Goal: Task Accomplishment & Management: Use online tool/utility

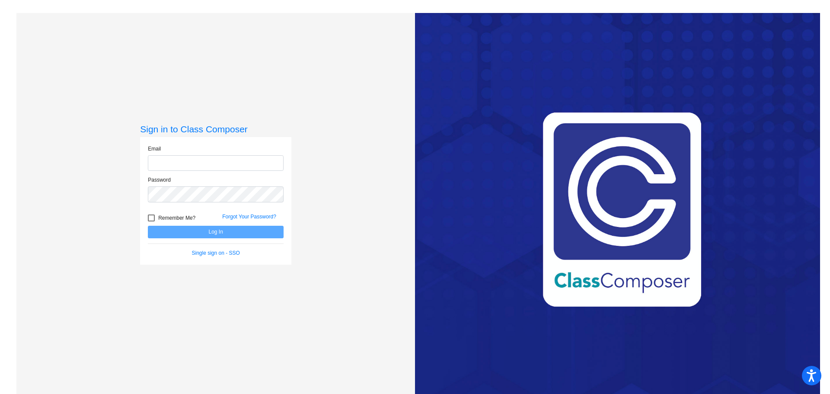
click at [198, 164] on input "email" at bounding box center [216, 163] width 136 height 16
type input "[EMAIL_ADDRESS][DOMAIN_NAME]"
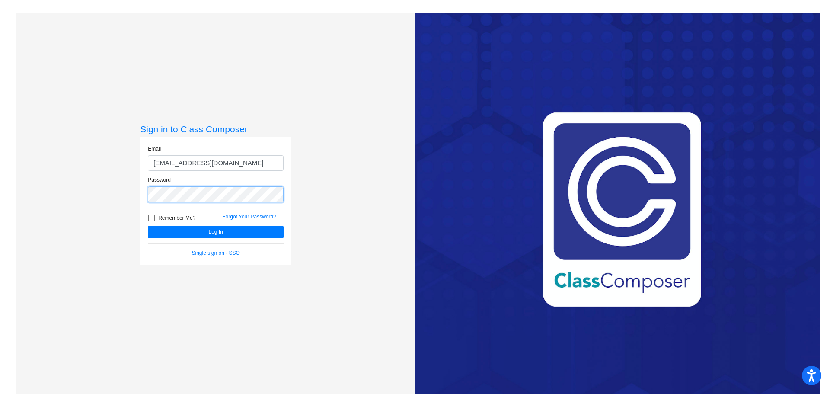
click at [148, 226] on button "Log In" at bounding box center [216, 232] width 136 height 13
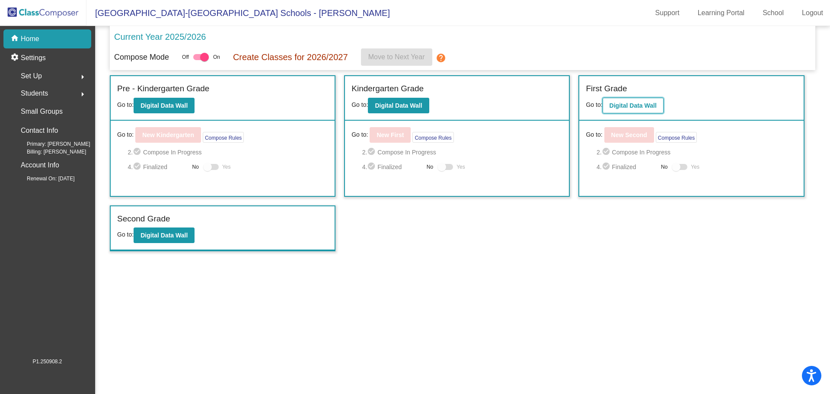
click at [633, 99] on button "Digital Data Wall" at bounding box center [633, 106] width 61 height 16
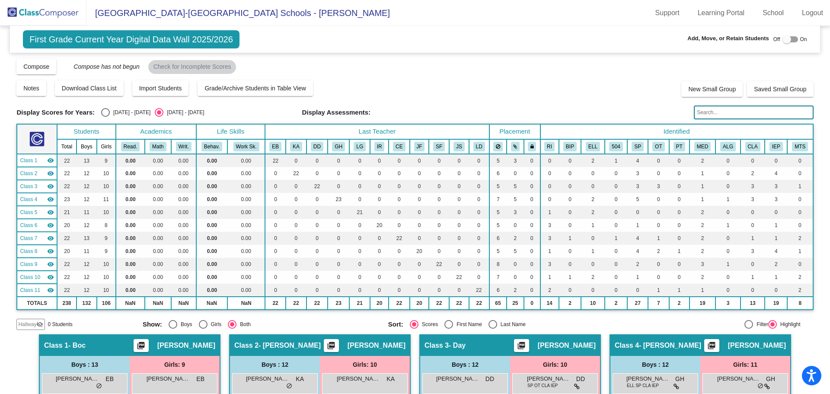
click at [710, 115] on input "text" at bounding box center [753, 113] width 119 height 14
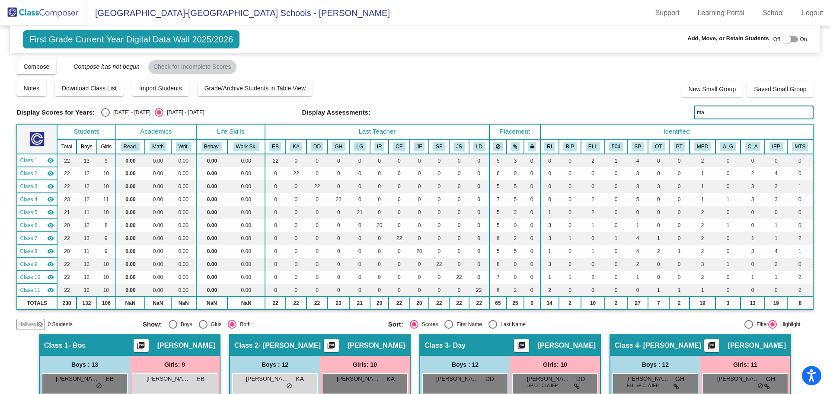
type input "may"
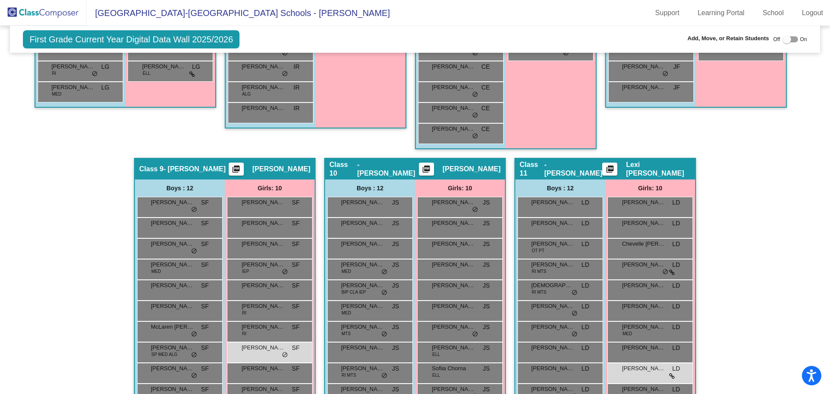
scroll to position [887, 0]
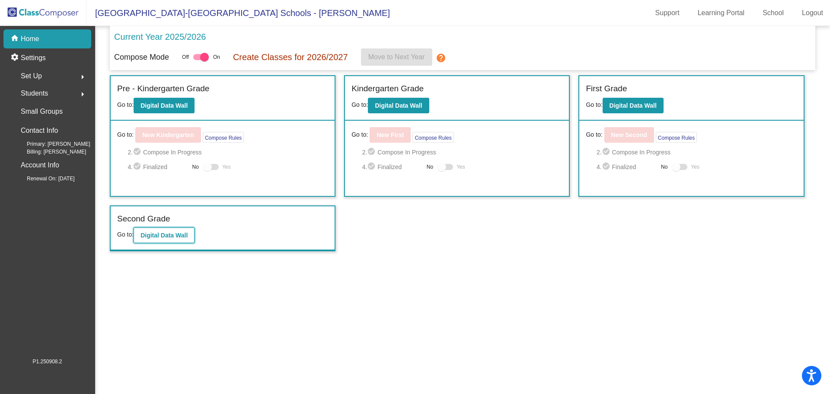
click at [158, 238] on b "Digital Data Wall" at bounding box center [164, 235] width 47 height 7
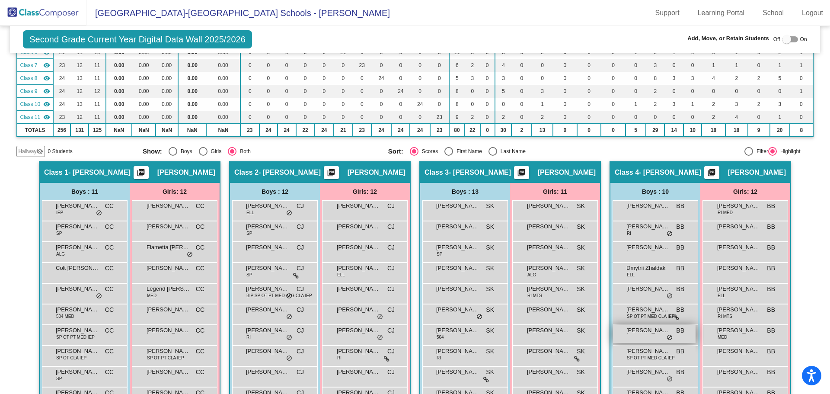
scroll to position [43, 0]
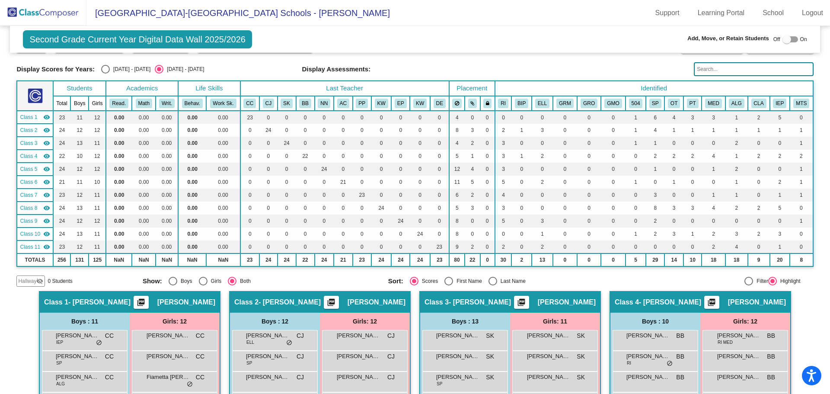
click at [708, 67] on input "text" at bounding box center [753, 69] width 119 height 14
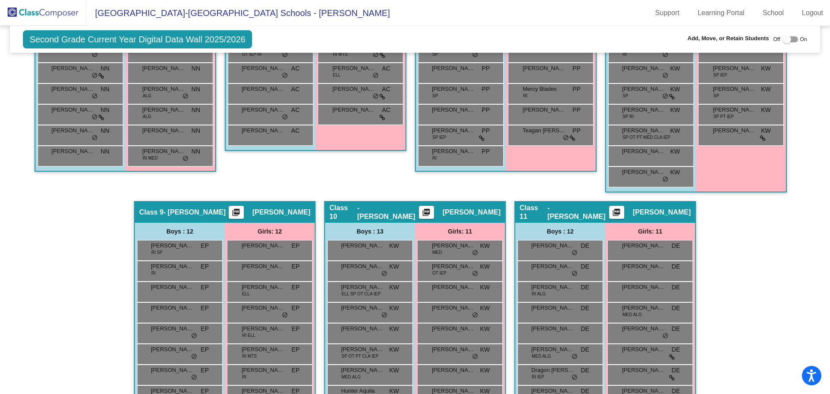
scroll to position [908, 0]
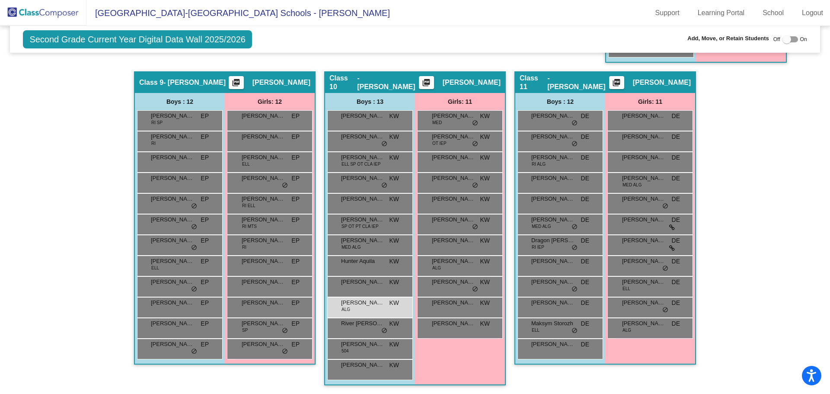
type input "brown"
